Goal: Transaction & Acquisition: Purchase product/service

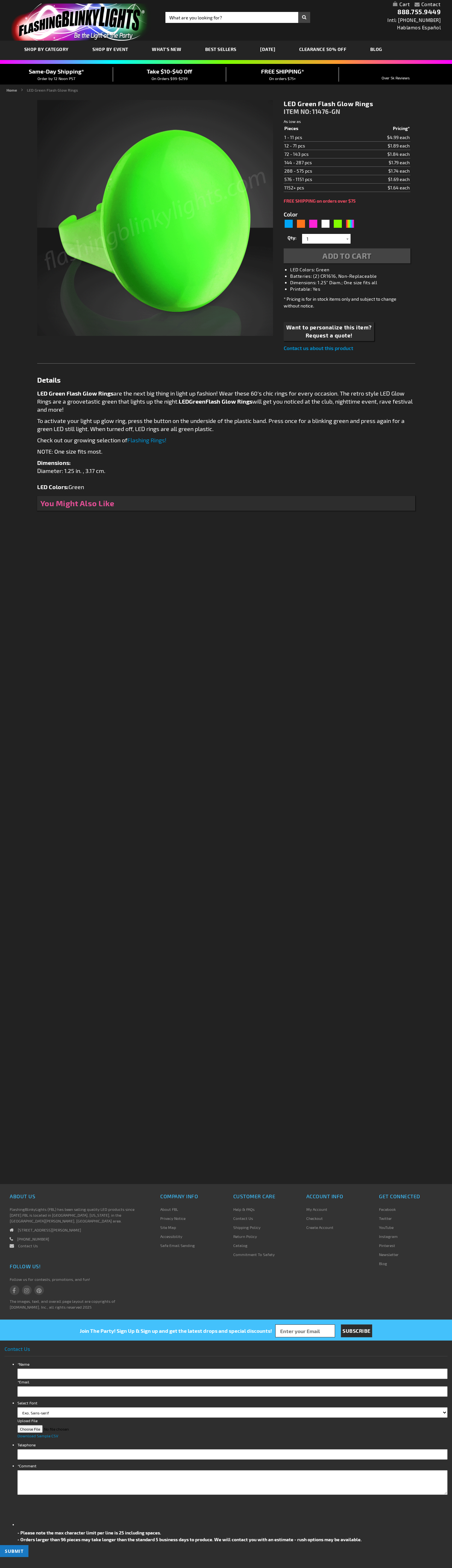
type input "5648"
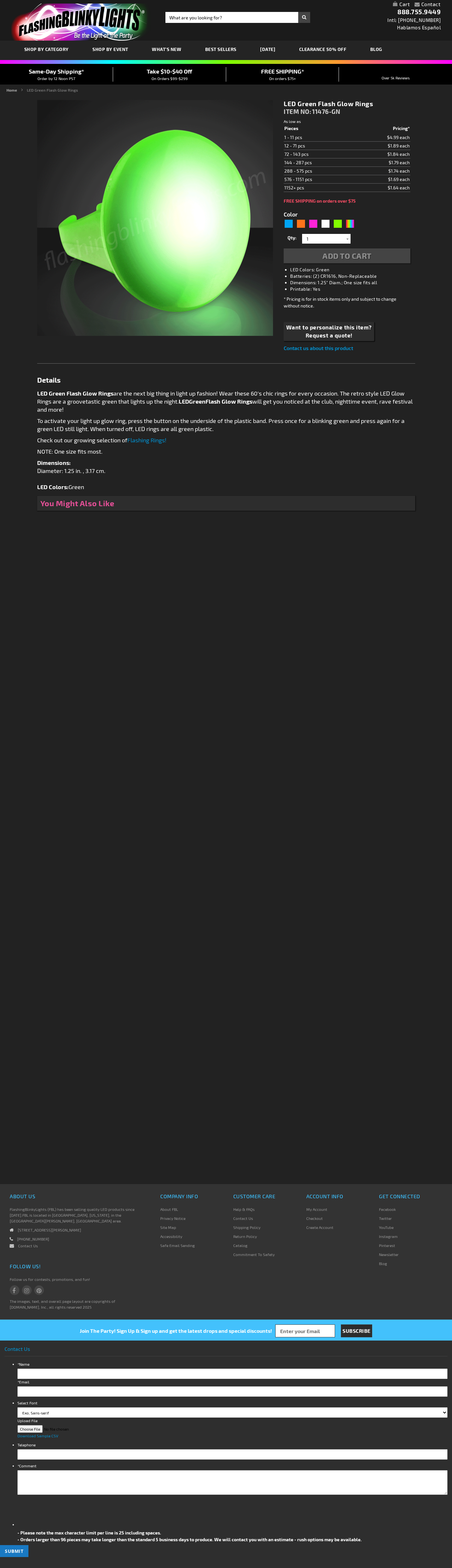
type input "5648"
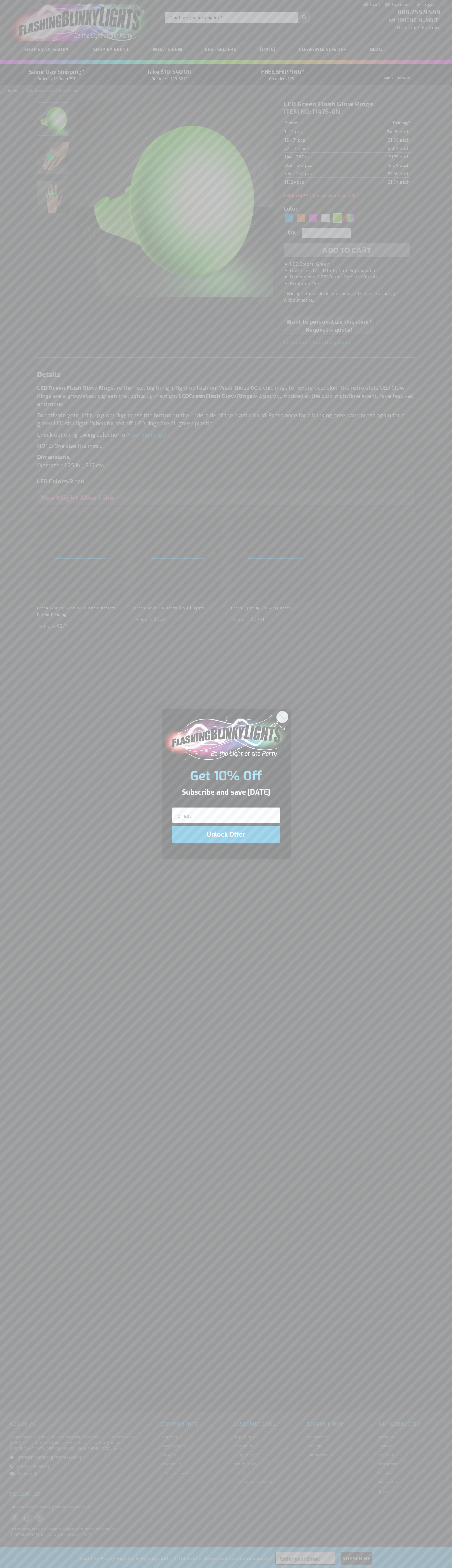
click at [282, 716] on icon "Close dialog" at bounding box center [281, 716] width 4 height 4
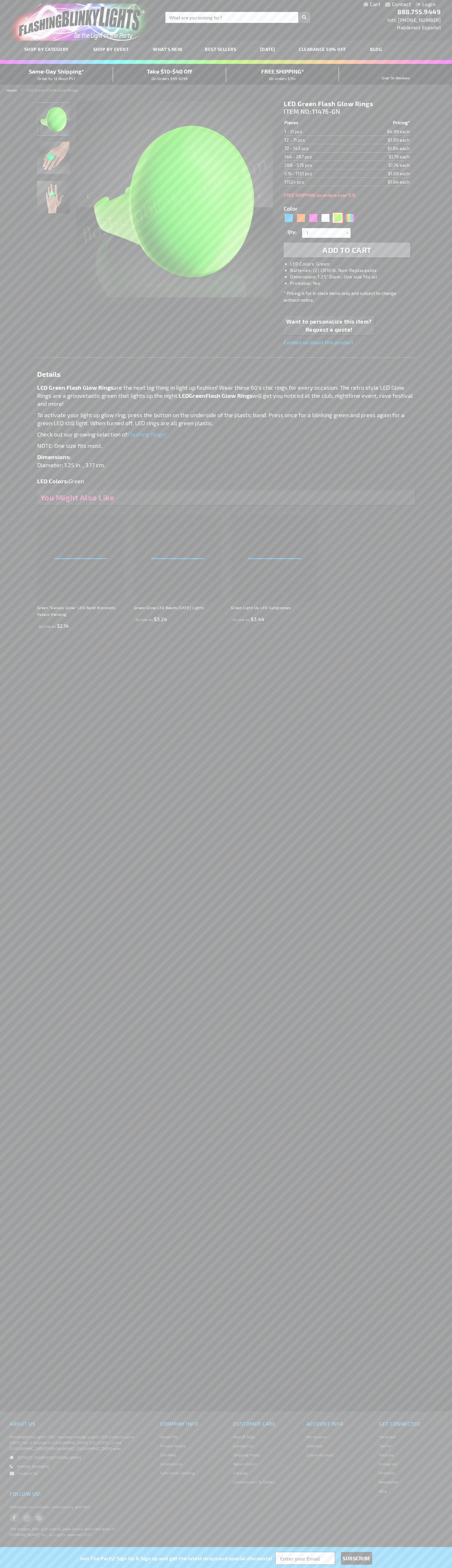
click at [337, 218] on div "Green" at bounding box center [337, 218] width 10 height 10
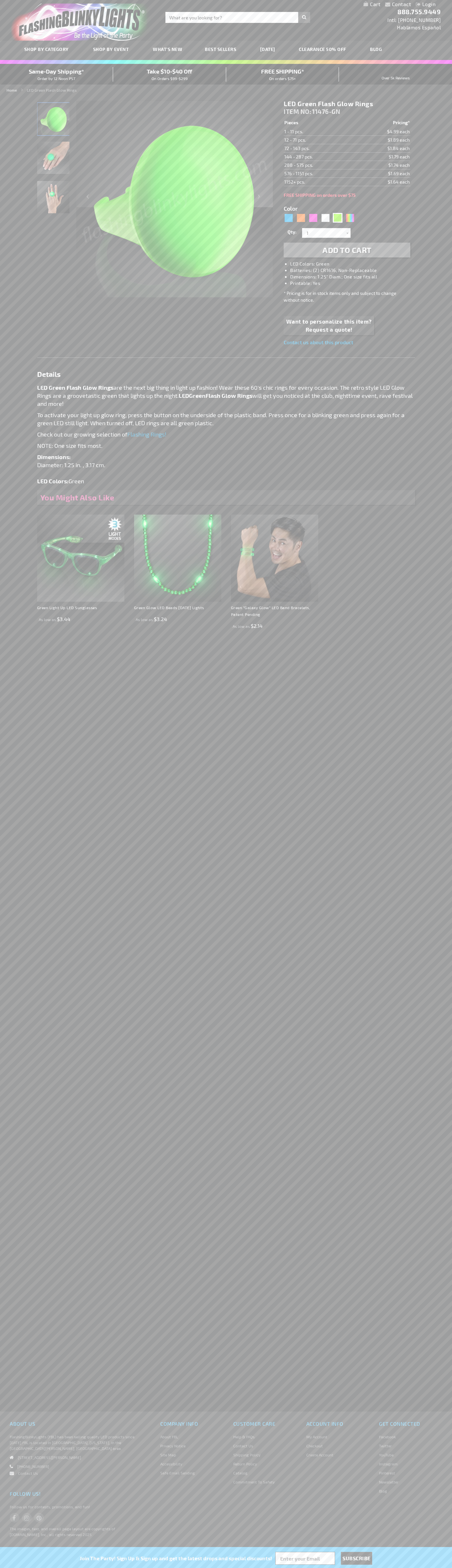
click at [347, 250] on span "Add to Cart" at bounding box center [347, 250] width 49 height 9
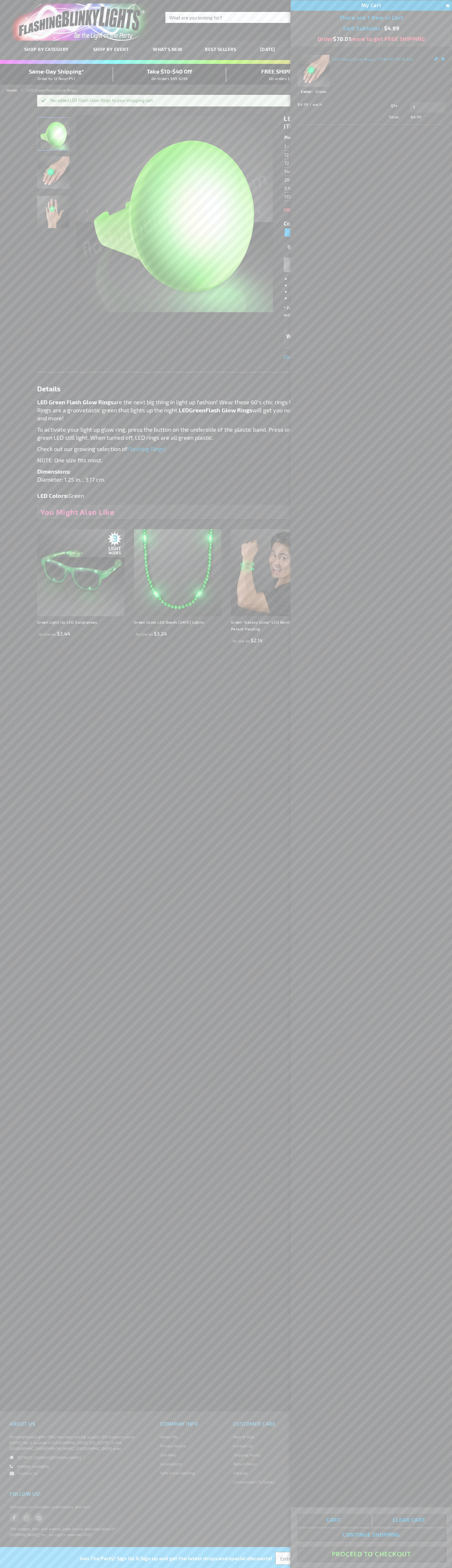
click at [371, 1554] on button "Proceed To Checkout" at bounding box center [371, 1554] width 148 height 15
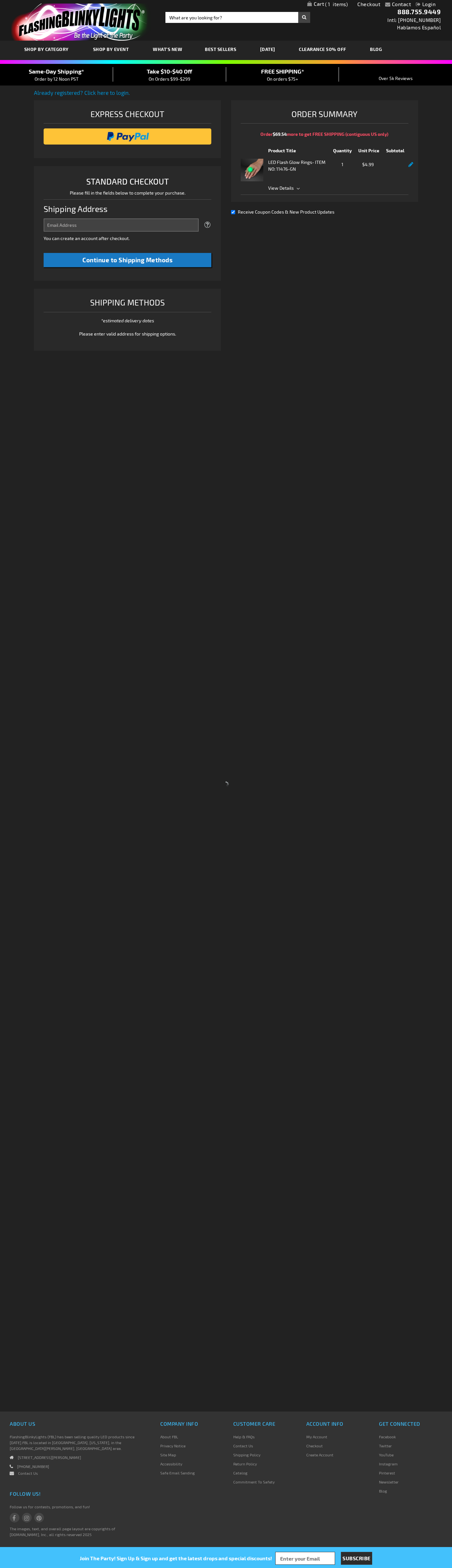
select select "US"
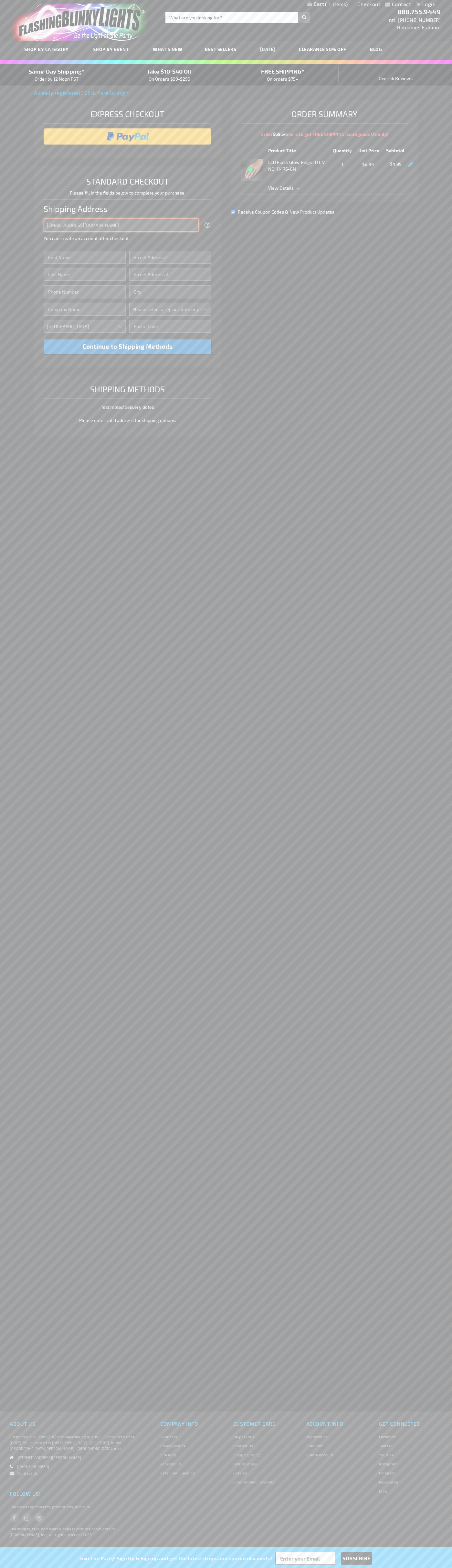
type input "johnsmith005@storebotmail.joonix.net"
type input "John"
type input "4581 Webb Street"
type input "First floor"
type input "pryor"
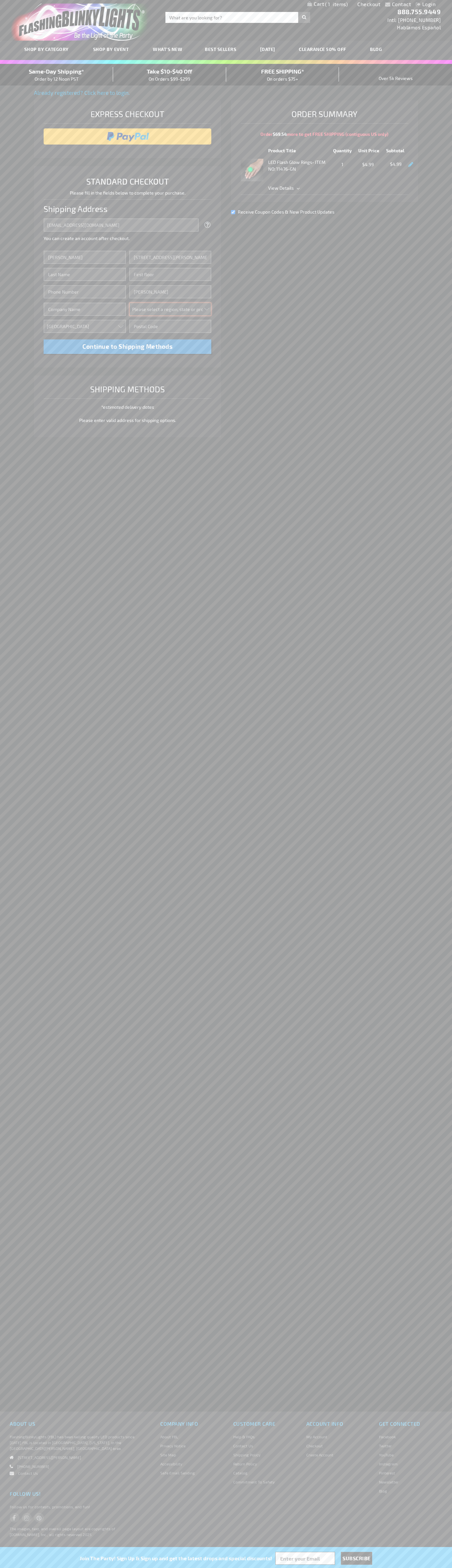
select select "48"
type input "74361"
type input "Smith"
type input "6502530000"
type input "John Smith"
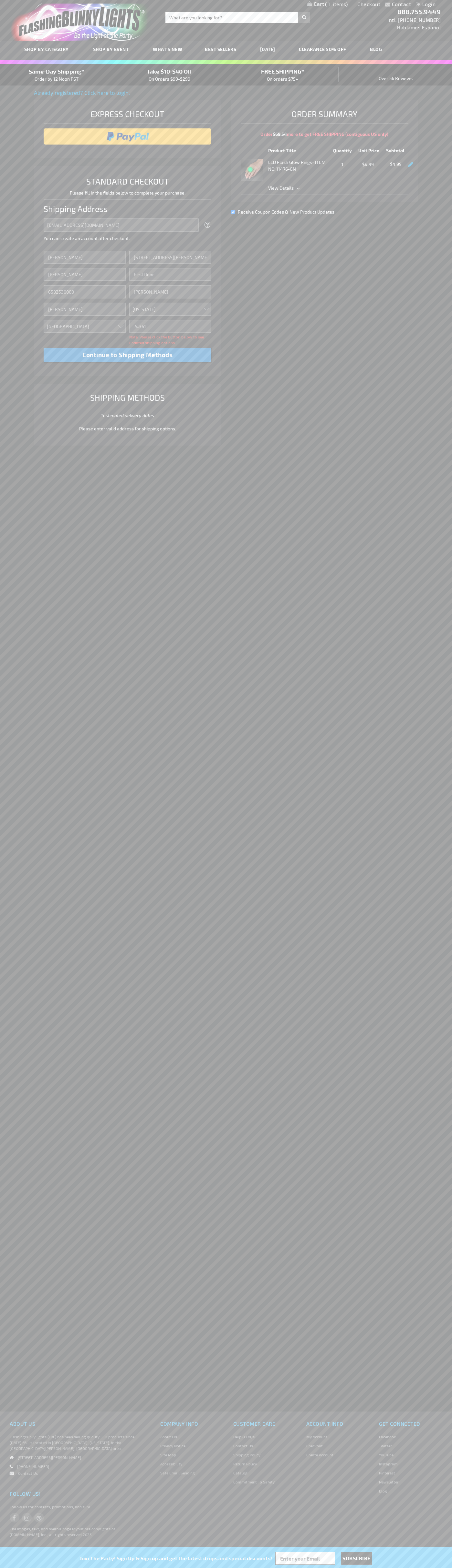
click at [57, 75] on div "Same-Day Shipping* Order by 12 Noon PST" at bounding box center [57, 74] width 113 height 15
click at [127, 136] on input "image" at bounding box center [127, 136] width 161 height 13
